Goal: Navigation & Orientation: Find specific page/section

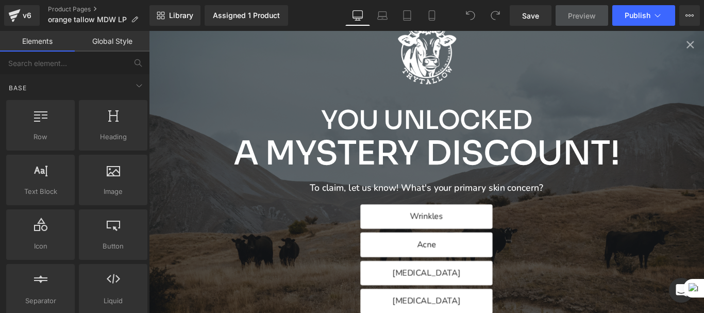
scroll to position [412, 0]
click at [495, 221] on div "You Unlocked A Mystery Discount! To claim, let us know! What's your primary ski…" at bounding box center [460, 189] width 623 height 317
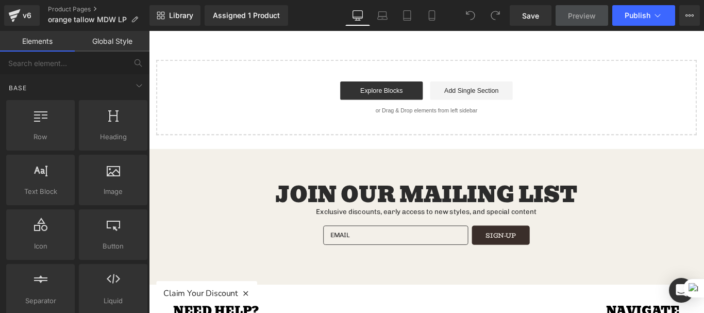
scroll to position [2473, 0]
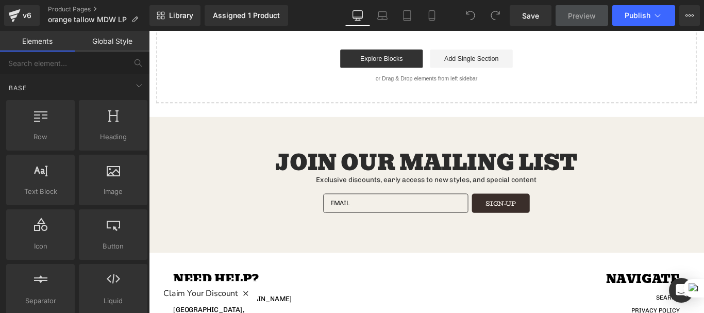
click at [311, 127] on div "Join Our Mailing list Exclusive discounts, early access to new styles, and spec…" at bounding box center [460, 203] width 623 height 153
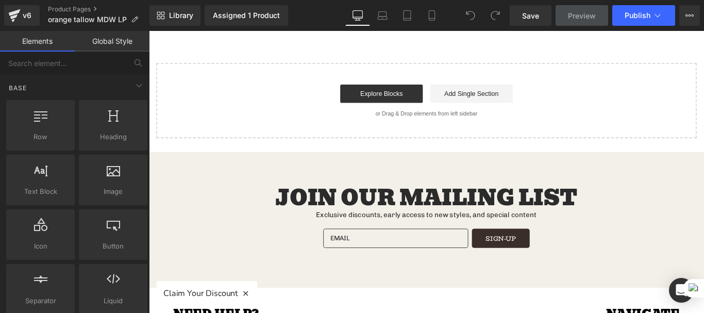
scroll to position [2301, 0]
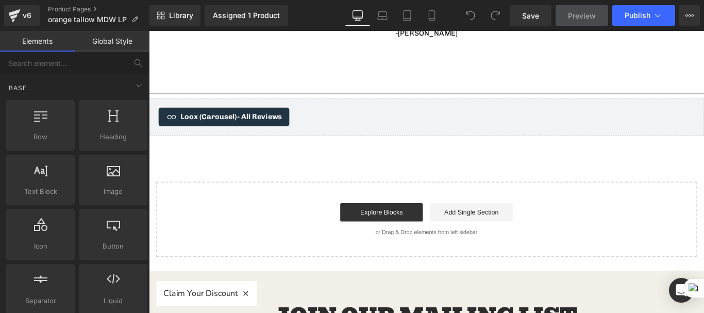
click at [275, 201] on div "Start building your page Explore Blocks Add Single Section or Drag & Drop eleme…" at bounding box center [460, 242] width 605 height 82
click at [381, 117] on div "Loox (Carousel) - All Reviews" at bounding box center [461, 127] width 602 height 21
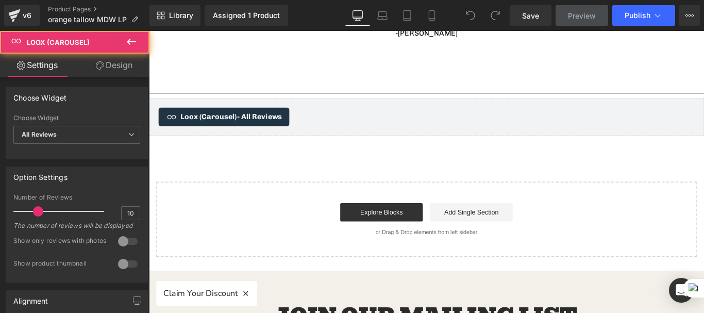
scroll to position [2163, 0]
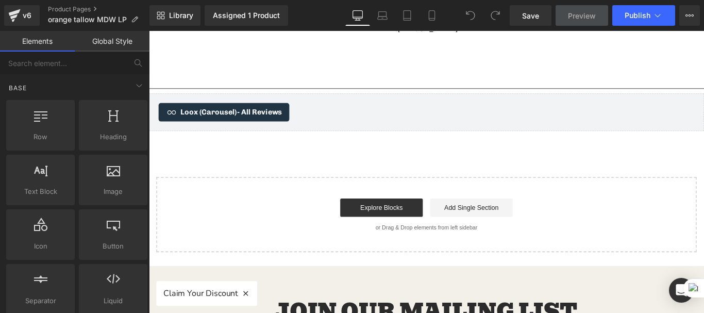
scroll to position [2438, 0]
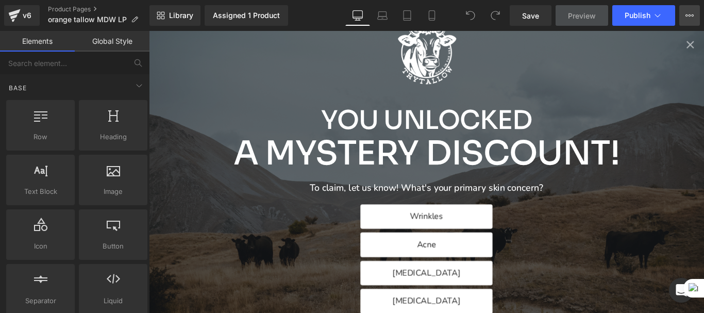
click at [684, 12] on button "View Live Page View with current Template Save Template to Library Schedule Pub…" at bounding box center [689, 15] width 21 height 21
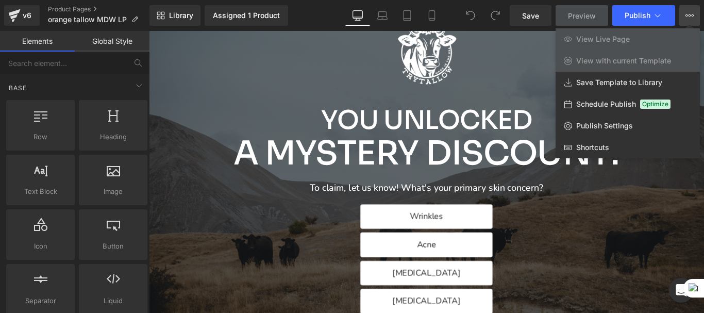
click at [607, 39] on span "View Live Page" at bounding box center [603, 39] width 54 height 9
